Goal: Task Accomplishment & Management: Complete application form

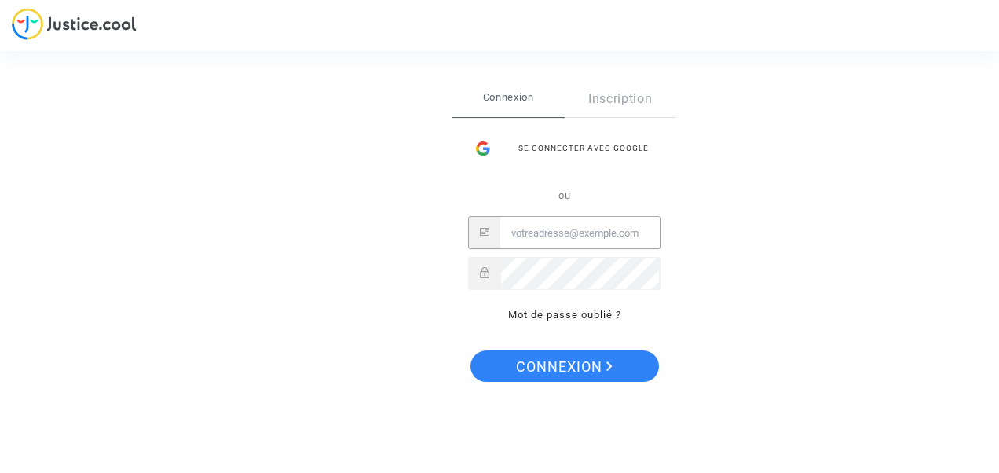
click at [599, 233] on input "Email" at bounding box center [579, 233] width 159 height 31
type input "[EMAIL_ADDRESS][DOMAIN_NAME]"
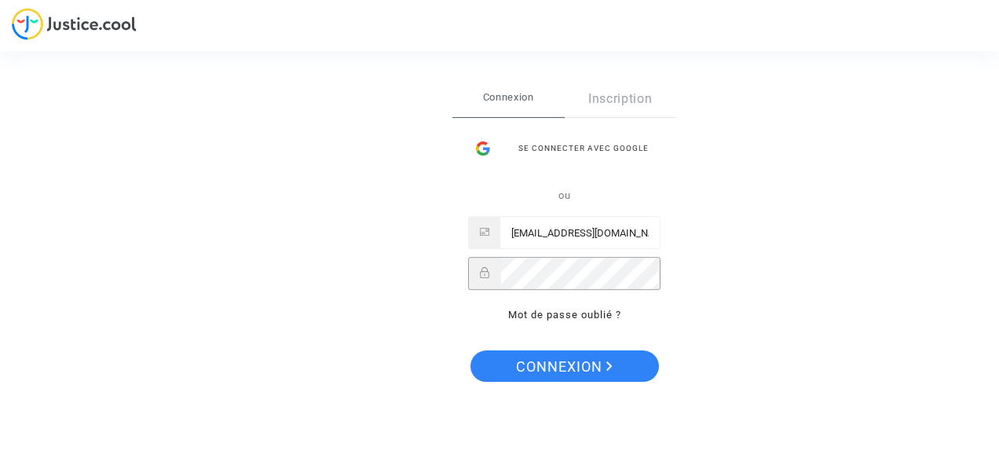
click at [599, 233] on input "[EMAIL_ADDRESS][DOMAIN_NAME]" at bounding box center [579, 233] width 159 height 31
click at [471, 350] on button "Connexion" at bounding box center [565, 365] width 189 height 31
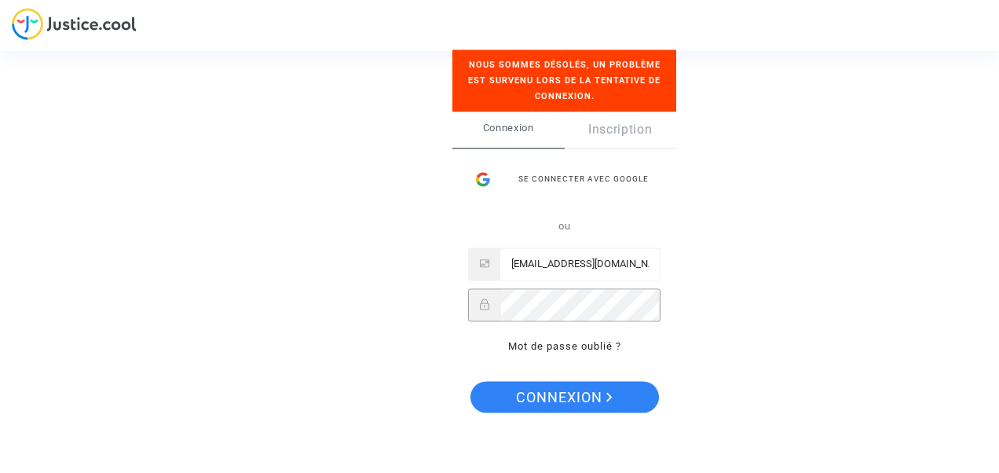
click at [471, 382] on button "Connexion" at bounding box center [565, 397] width 189 height 31
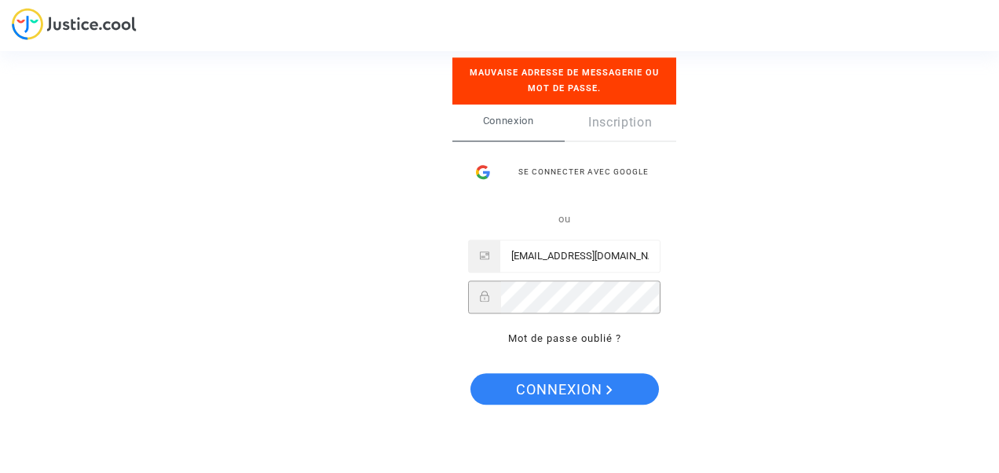
click at [471, 374] on button "Connexion" at bounding box center [565, 389] width 189 height 31
